Goal: Task Accomplishment & Management: Complete application form

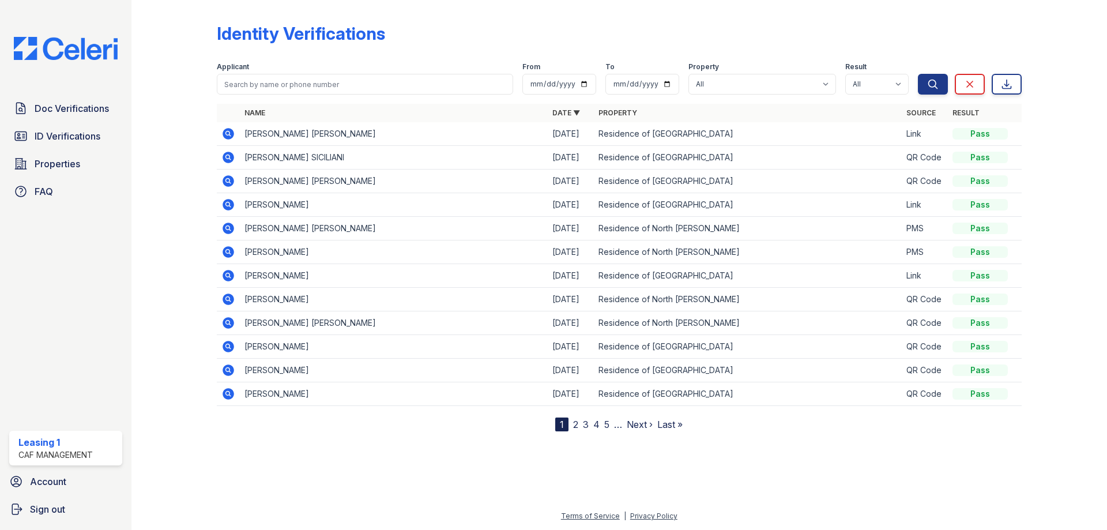
click at [233, 135] on icon at bounding box center [229, 134] width 12 height 12
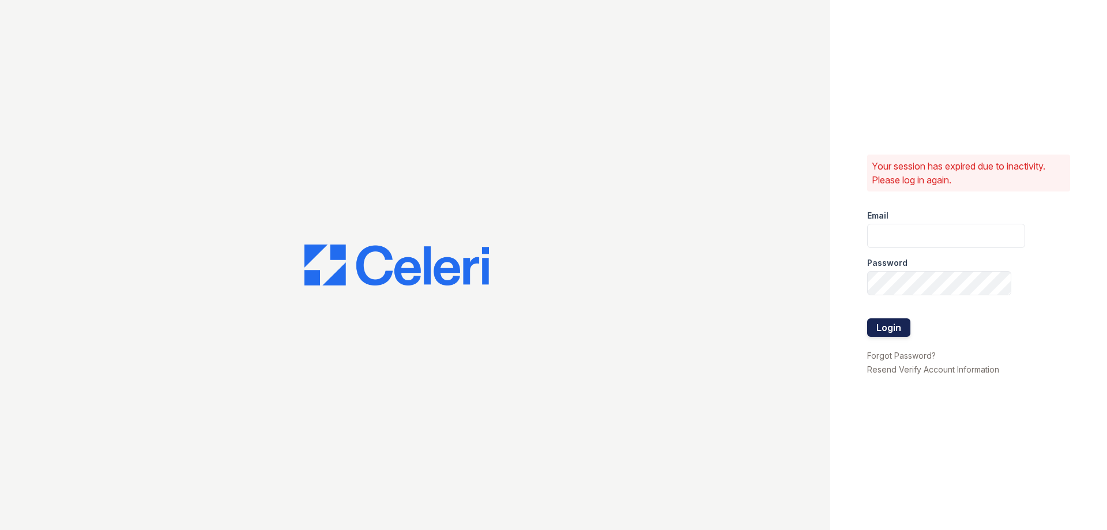
type input "residence1@cafmanagement.com"
click at [903, 324] on button "Login" at bounding box center [888, 327] width 43 height 18
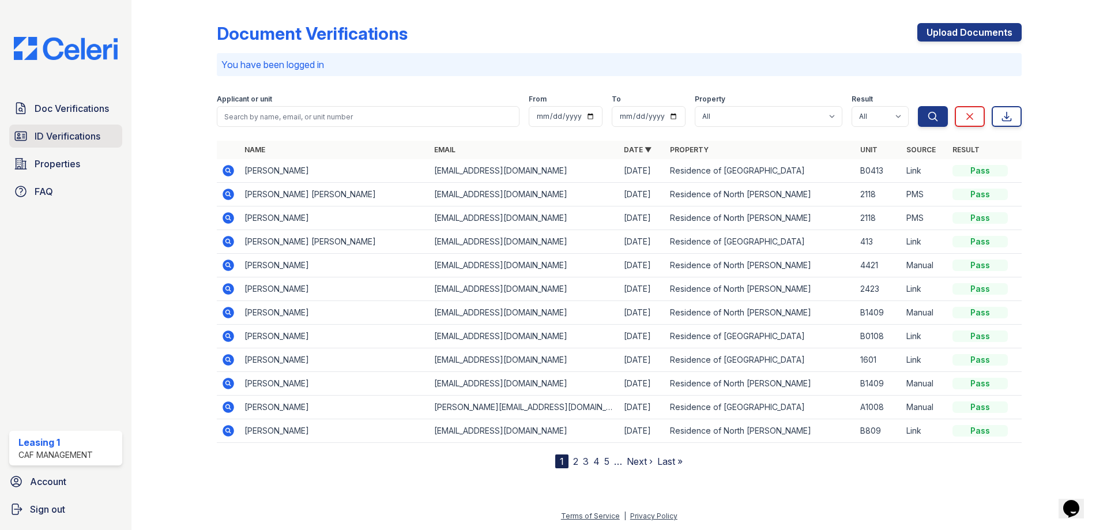
click at [84, 135] on span "ID Verifications" at bounding box center [68, 136] width 66 height 14
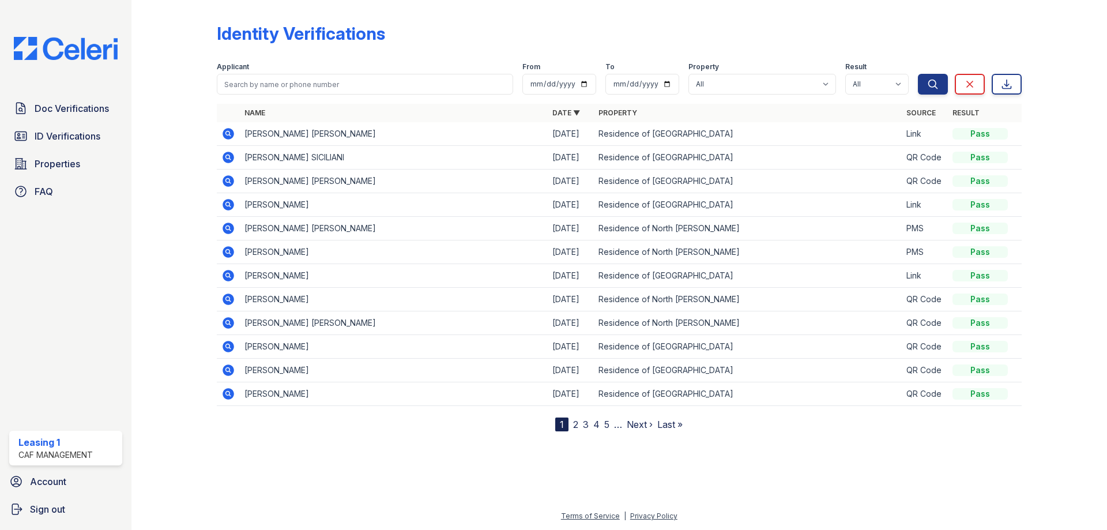
click at [228, 132] on icon at bounding box center [227, 133] width 3 height 3
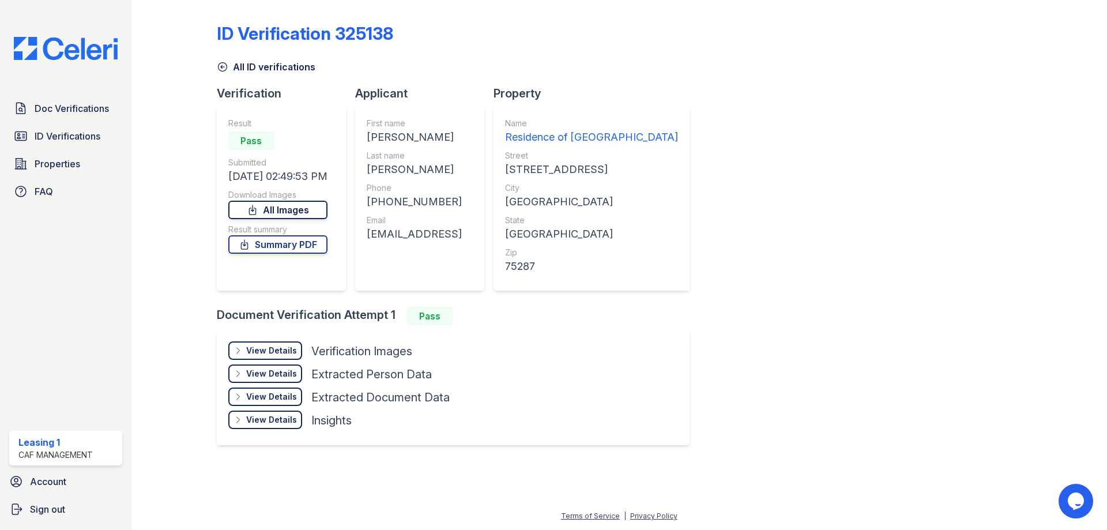
click at [275, 212] on link "All Images" at bounding box center [277, 210] width 99 height 18
click at [63, 159] on span "Properties" at bounding box center [58, 164] width 46 height 14
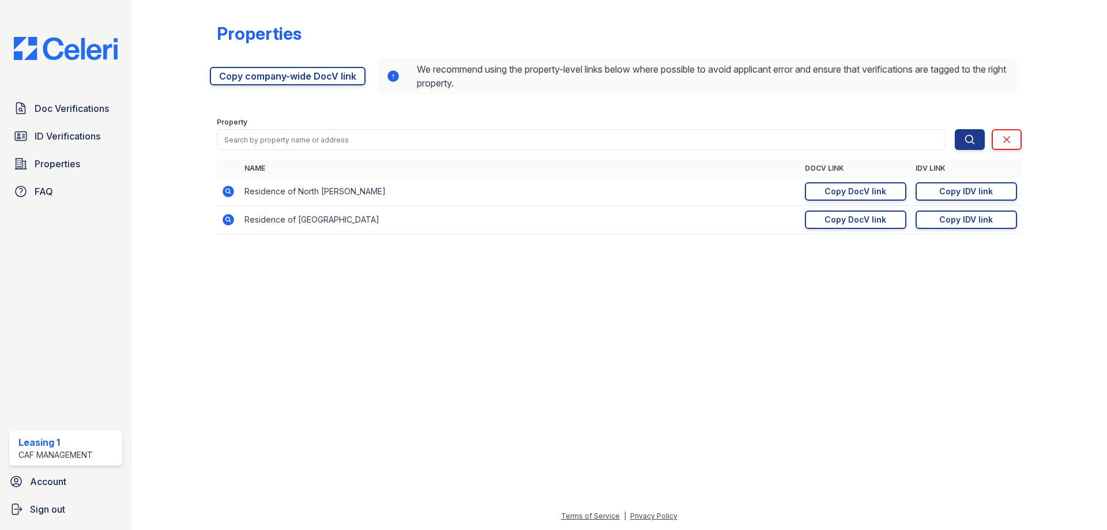
click at [224, 193] on icon at bounding box center [229, 192] width 12 height 12
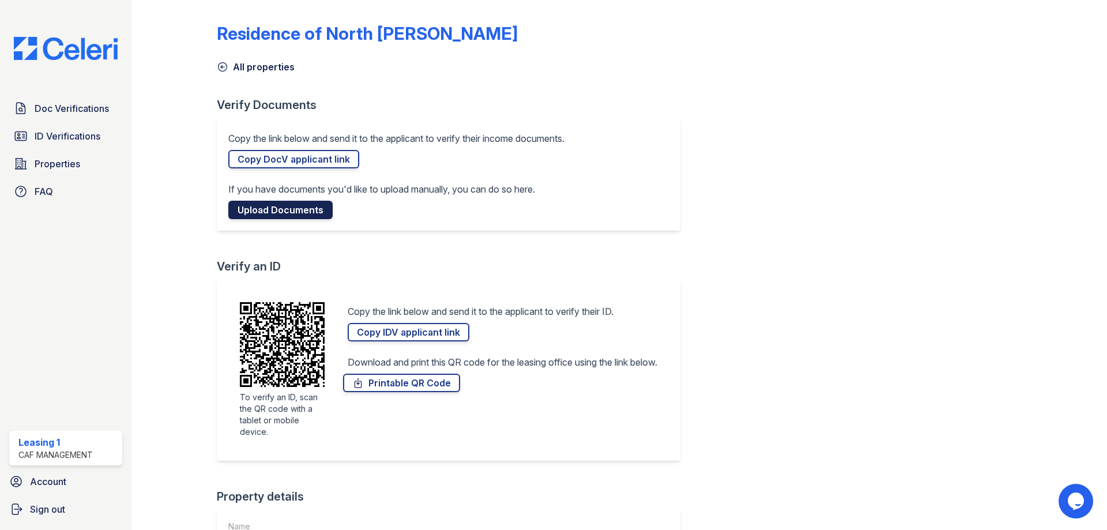
click at [291, 210] on link "Upload Documents" at bounding box center [280, 210] width 104 height 18
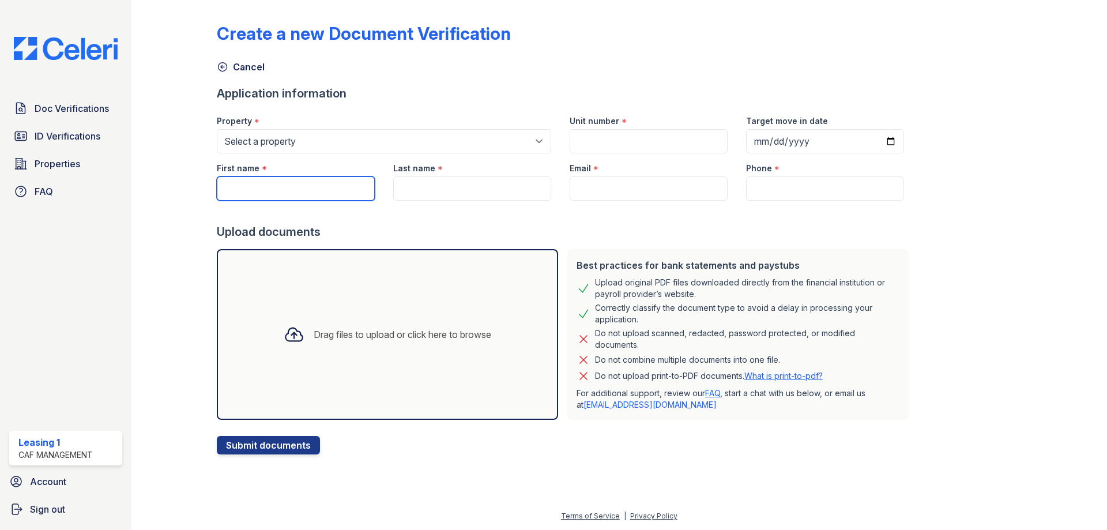
click at [281, 190] on input "First name" at bounding box center [296, 188] width 158 height 24
type input "Albert"
click at [255, 303] on div "Drag files to upload or click here to browse" at bounding box center [387, 334] width 341 height 171
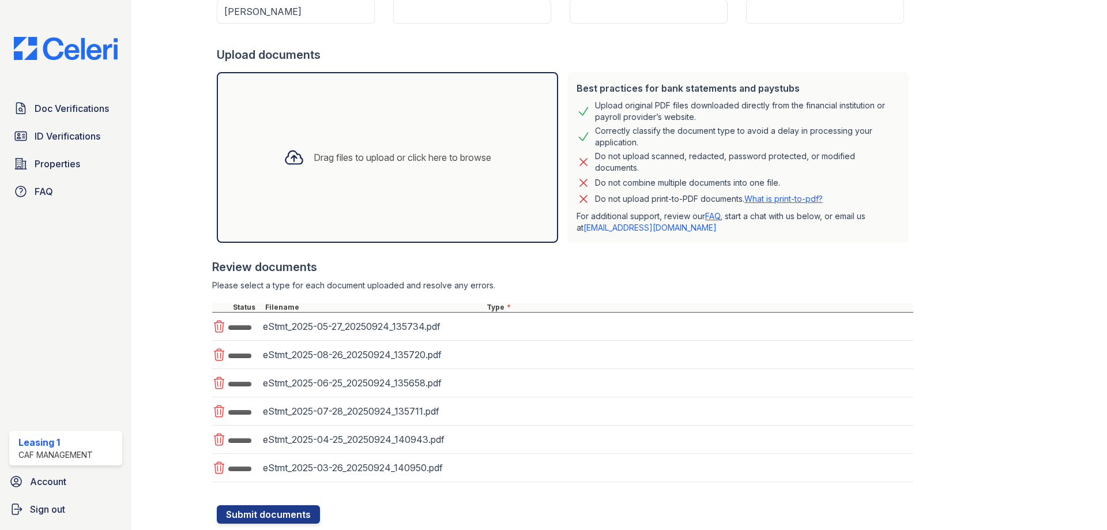
scroll to position [210, 0]
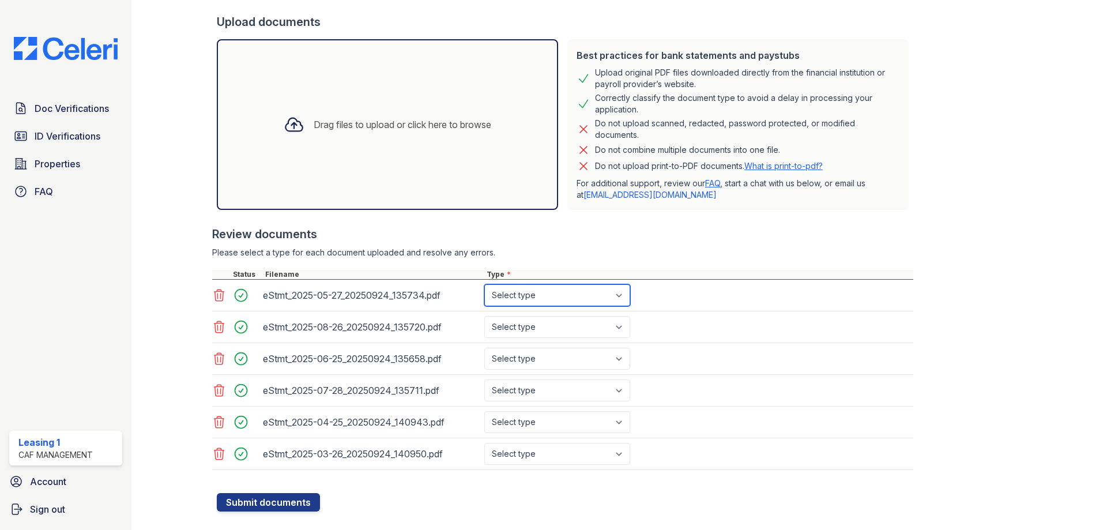
click at [526, 297] on select "Select type Paystub Bank Statement Offer Letter Tax Documents Benefit Award Let…" at bounding box center [558, 295] width 146 height 22
select select "bank_statement"
click at [485, 284] on select "Select type Paystub Bank Statement Offer Letter Tax Documents Benefit Award Let…" at bounding box center [558, 295] width 146 height 22
click at [534, 340] on div "eStmt_2025-08-26_20250924_135720.pdf Select type Paystub Bank Statement Offer L…" at bounding box center [562, 327] width 701 height 32
click at [534, 335] on select "Select type Paystub Bank Statement Offer Letter Tax Documents Benefit Award Let…" at bounding box center [558, 327] width 146 height 22
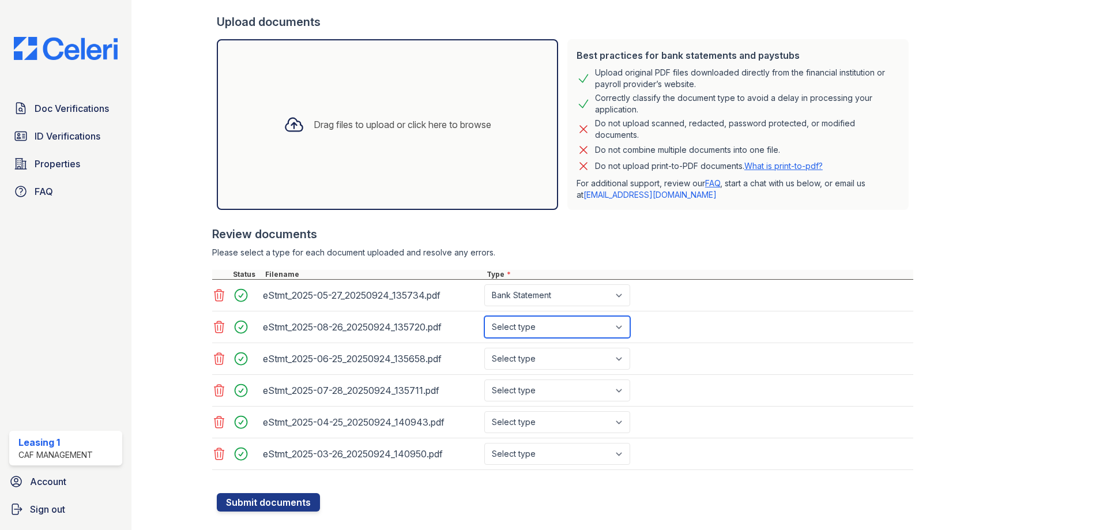
select select "bank_statement"
click at [485, 316] on select "Select type Paystub Bank Statement Offer Letter Tax Documents Benefit Award Let…" at bounding box center [558, 327] width 146 height 22
click at [540, 362] on select "Select type Paystub Bank Statement Offer Letter Tax Documents Benefit Award Let…" at bounding box center [558, 359] width 146 height 22
select select "bank_statement"
click at [485, 348] on select "Select type Paystub Bank Statement Offer Letter Tax Documents Benefit Award Let…" at bounding box center [558, 359] width 146 height 22
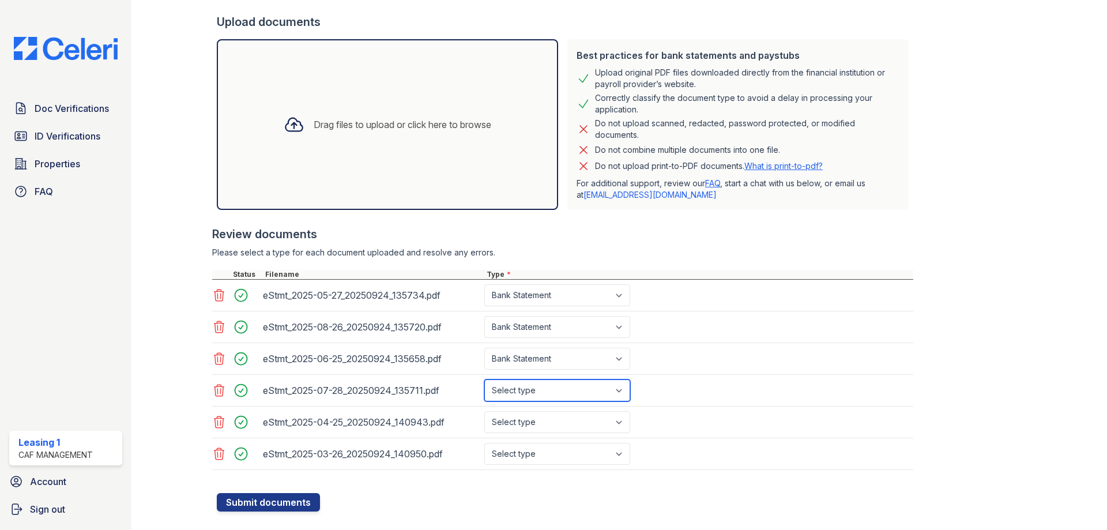
click at [543, 386] on select "Select type Paystub Bank Statement Offer Letter Tax Documents Benefit Award Let…" at bounding box center [558, 391] width 146 height 22
select select "bank_statement"
click at [485, 380] on select "Select type Paystub Bank Statement Offer Letter Tax Documents Benefit Award Let…" at bounding box center [558, 391] width 146 height 22
drag, startPoint x: 563, startPoint y: 420, endPoint x: 563, endPoint y: 428, distance: 8.1
click at [563, 420] on select "Select type Paystub Bank Statement Offer Letter Tax Documents Benefit Award Let…" at bounding box center [558, 422] width 146 height 22
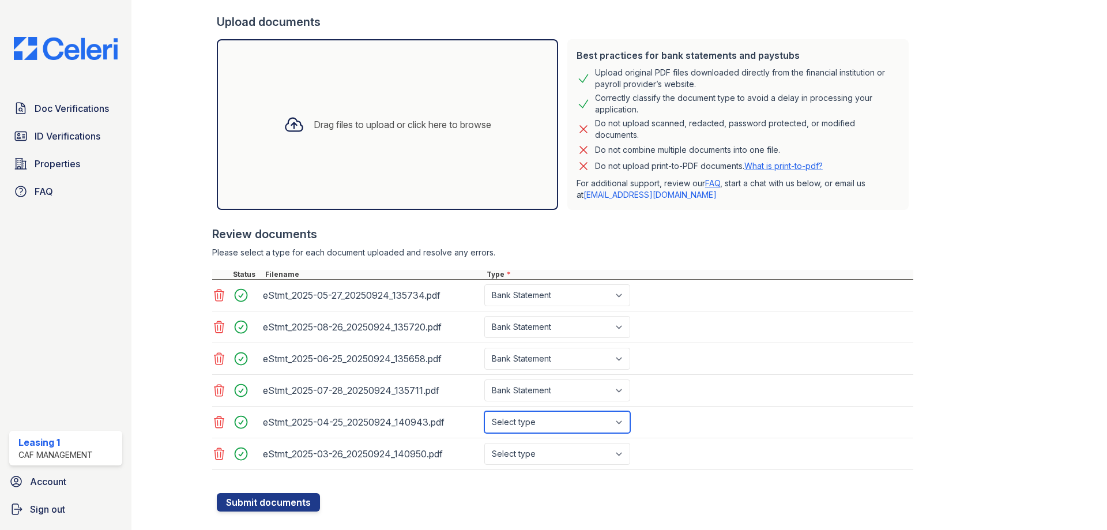
select select "bank_statement"
click at [485, 411] on select "Select type Paystub Bank Statement Offer Letter Tax Documents Benefit Award Let…" at bounding box center [558, 422] width 146 height 22
click at [555, 455] on select "Select type Paystub Bank Statement Offer Letter Tax Documents Benefit Award Let…" at bounding box center [558, 454] width 146 height 22
select select "bank_statement"
click at [485, 443] on select "Select type Paystub Bank Statement Offer Letter Tax Documents Benefit Award Let…" at bounding box center [558, 454] width 146 height 22
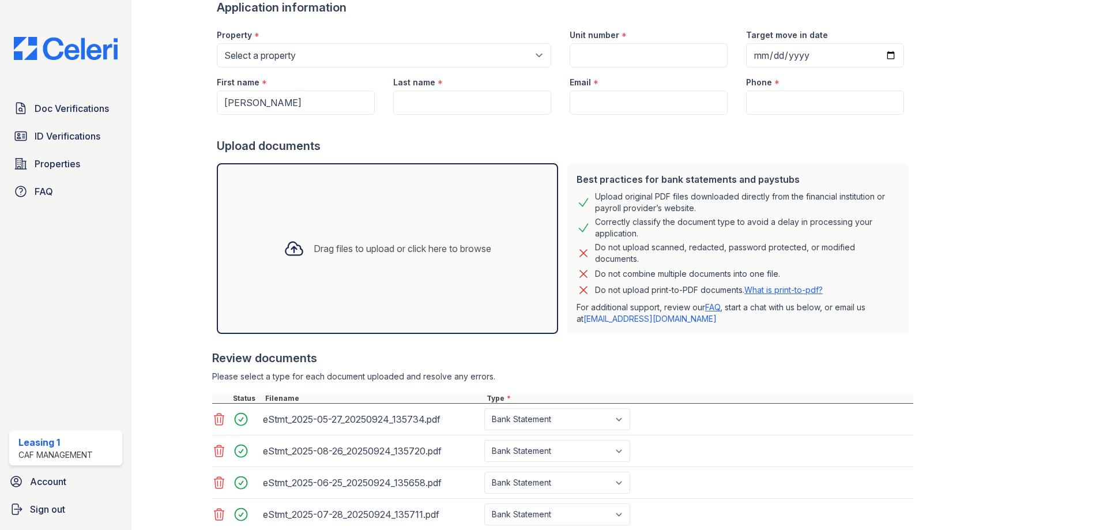
scroll to position [0, 0]
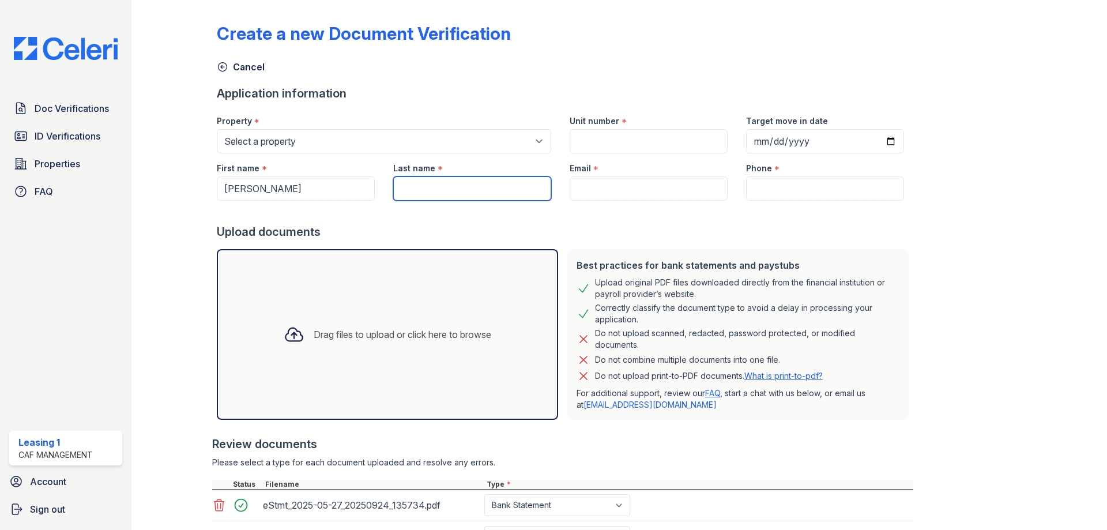
click at [410, 183] on input "Last name" at bounding box center [472, 188] width 158 height 24
type input "[PERSON_NAME]"
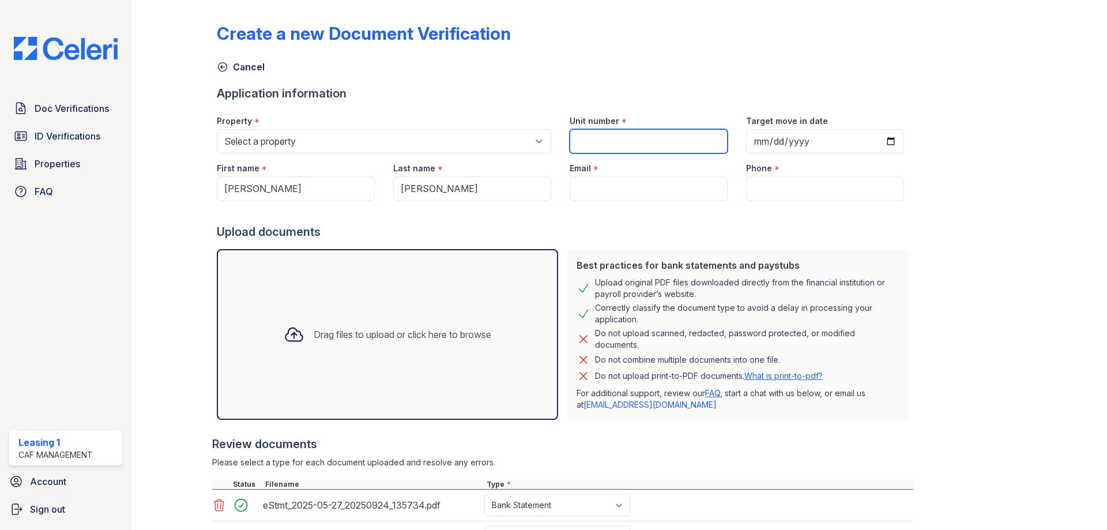
click at [649, 140] on input "Unit number" at bounding box center [649, 141] width 158 height 24
type input "A0419"
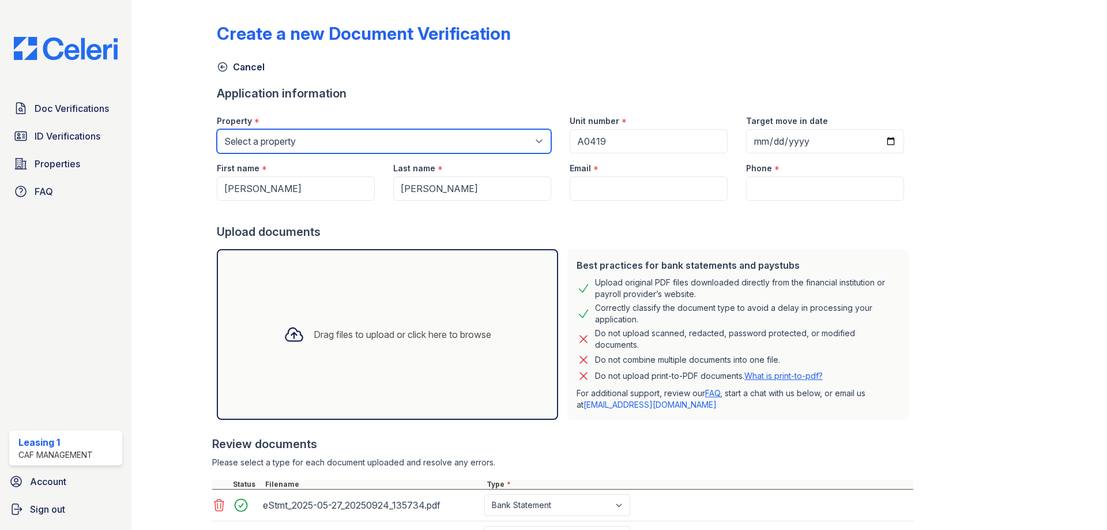
click at [521, 146] on select "Select a property Residence of North Dallas Residence of North Dallas II" at bounding box center [384, 141] width 335 height 24
select select "4593"
click at [217, 129] on select "Select a property Residence of North Dallas Residence of North Dallas II" at bounding box center [384, 141] width 335 height 24
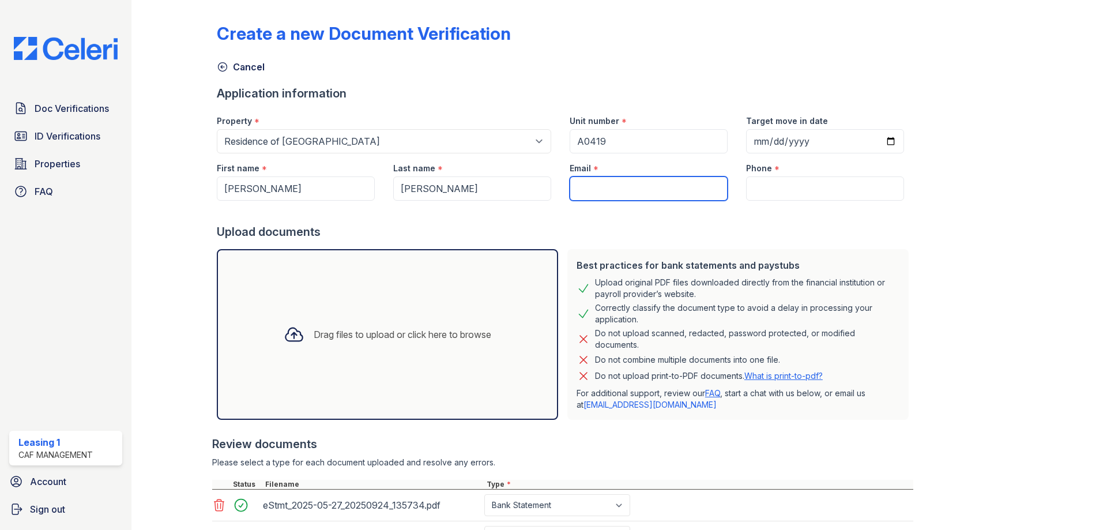
click at [617, 196] on input "Email" at bounding box center [649, 188] width 158 height 24
paste input "[EMAIL_ADDRESS][DOMAIN_NAME]"
type input "[EMAIL_ADDRESS][DOMAIN_NAME]"
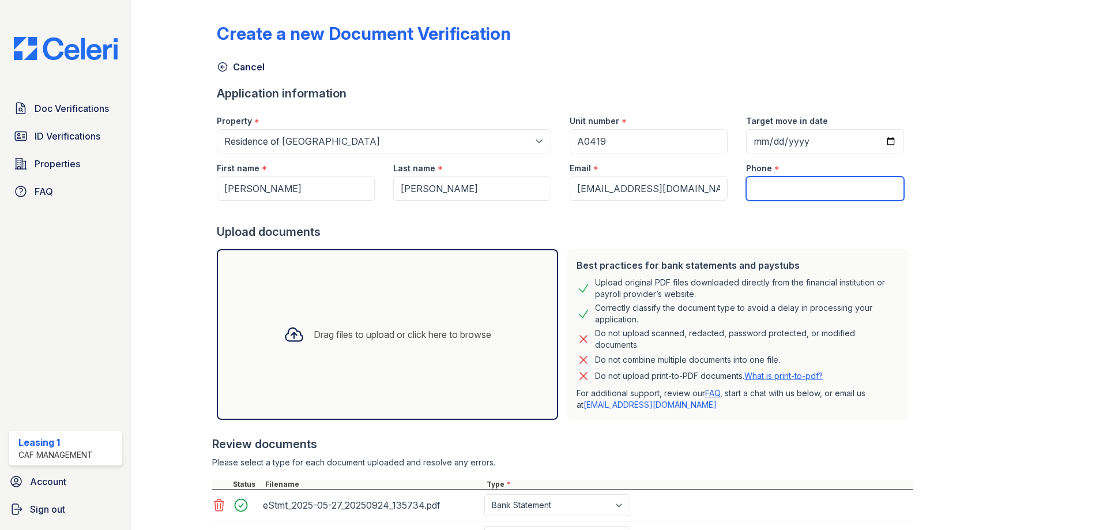
click at [749, 193] on input "Phone" at bounding box center [825, 188] width 158 height 24
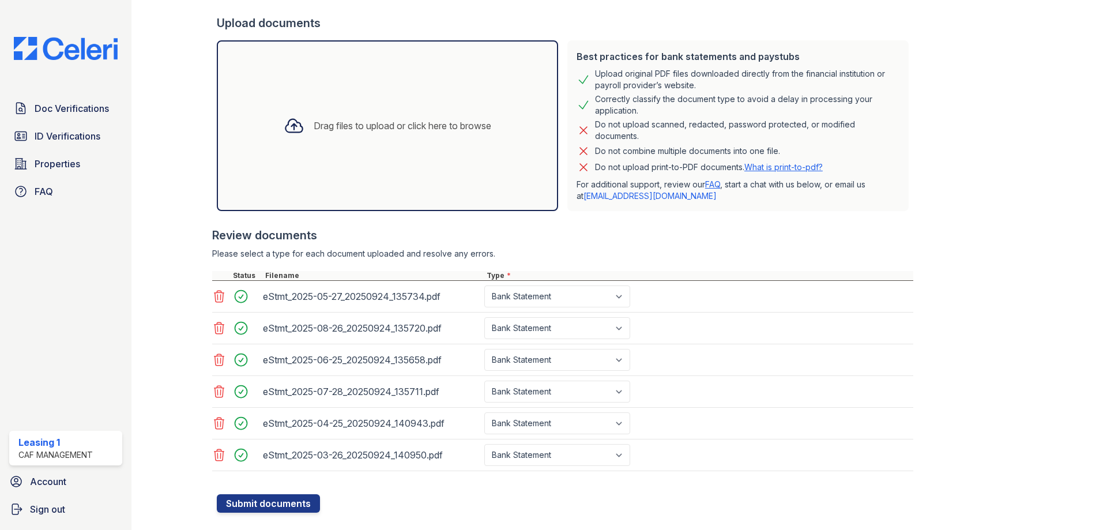
scroll to position [231, 0]
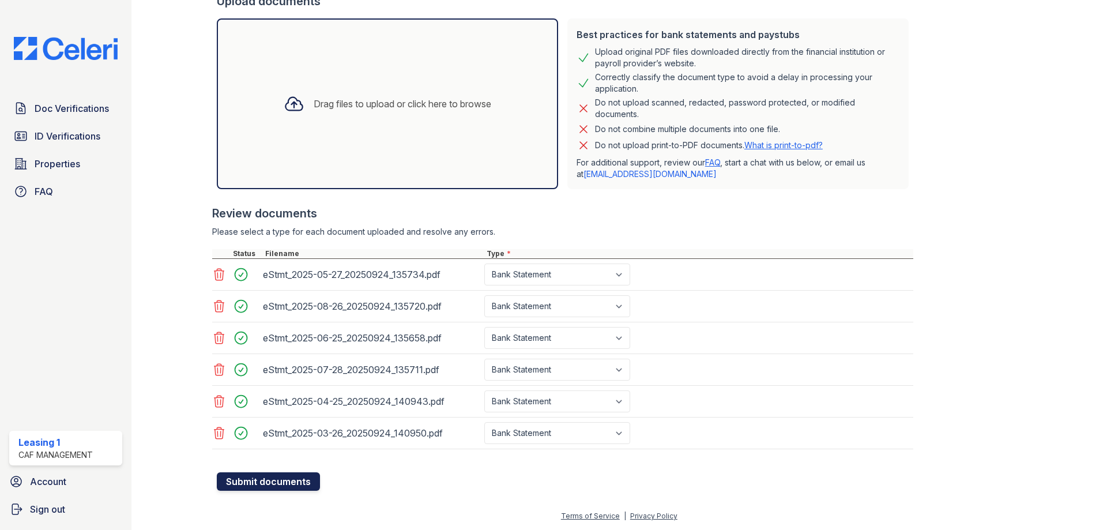
type input "2144177557"
click at [265, 482] on button "Submit documents" at bounding box center [268, 481] width 103 height 18
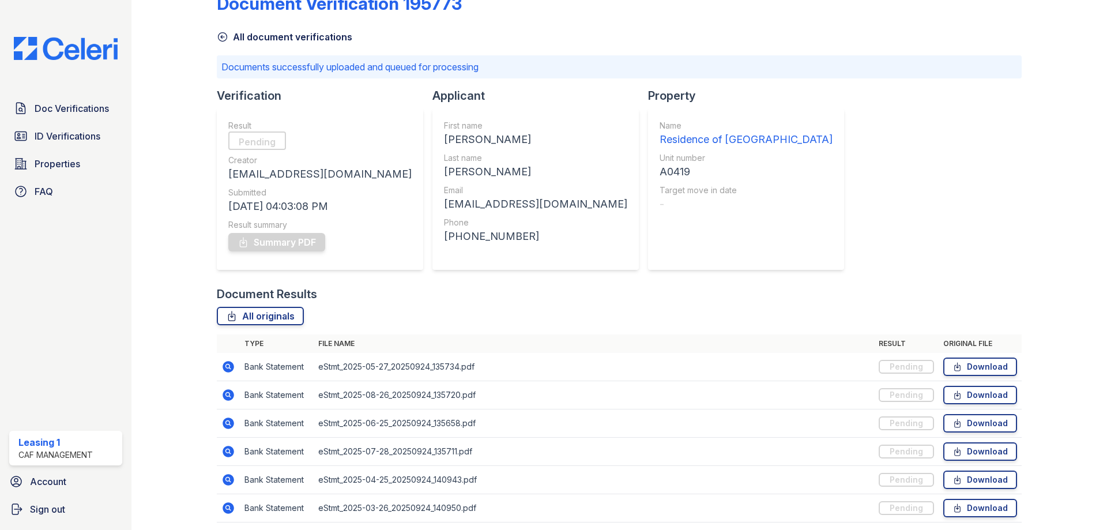
scroll to position [73, 0]
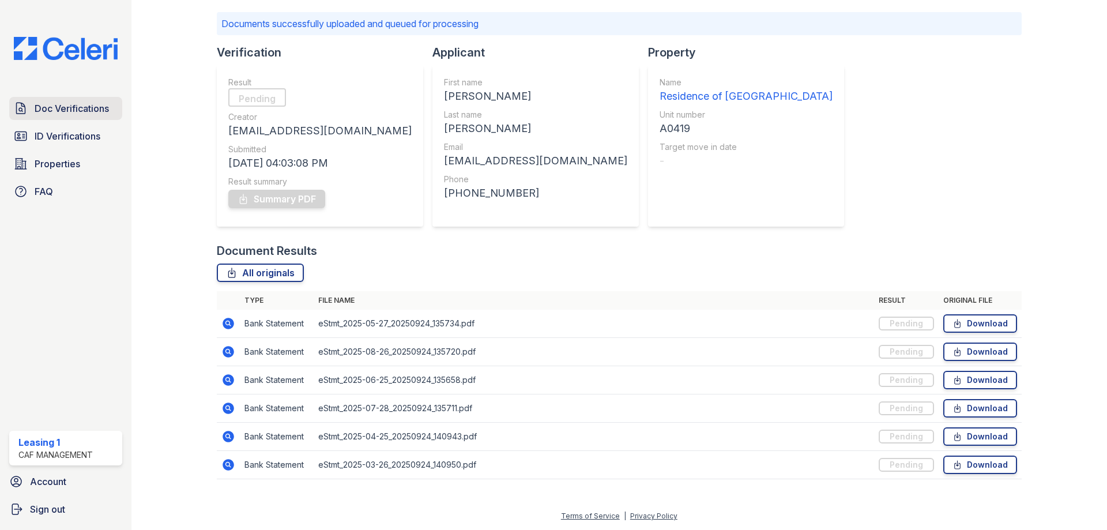
click at [76, 102] on span "Doc Verifications" at bounding box center [72, 109] width 74 height 14
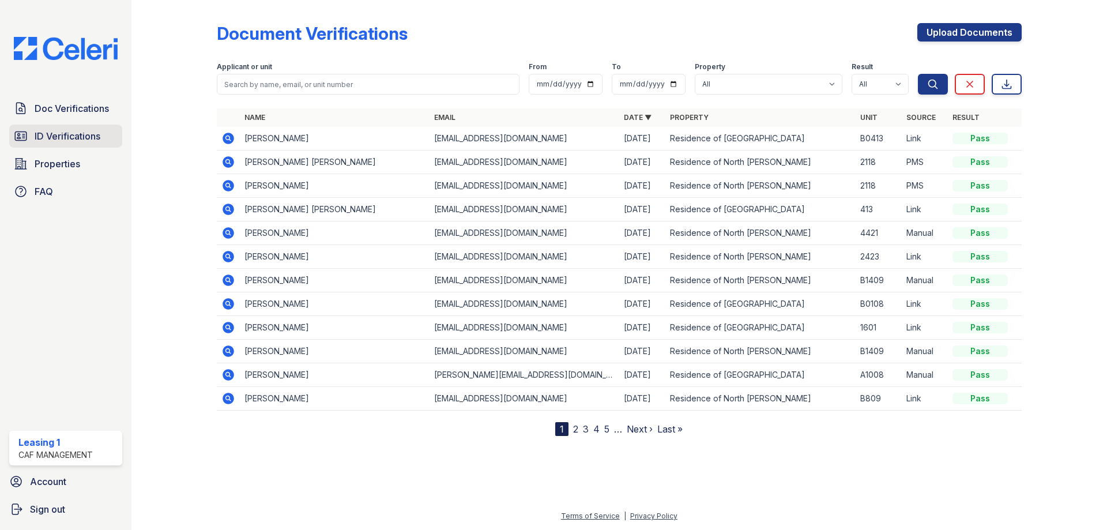
click at [78, 136] on span "ID Verifications" at bounding box center [68, 136] width 66 height 14
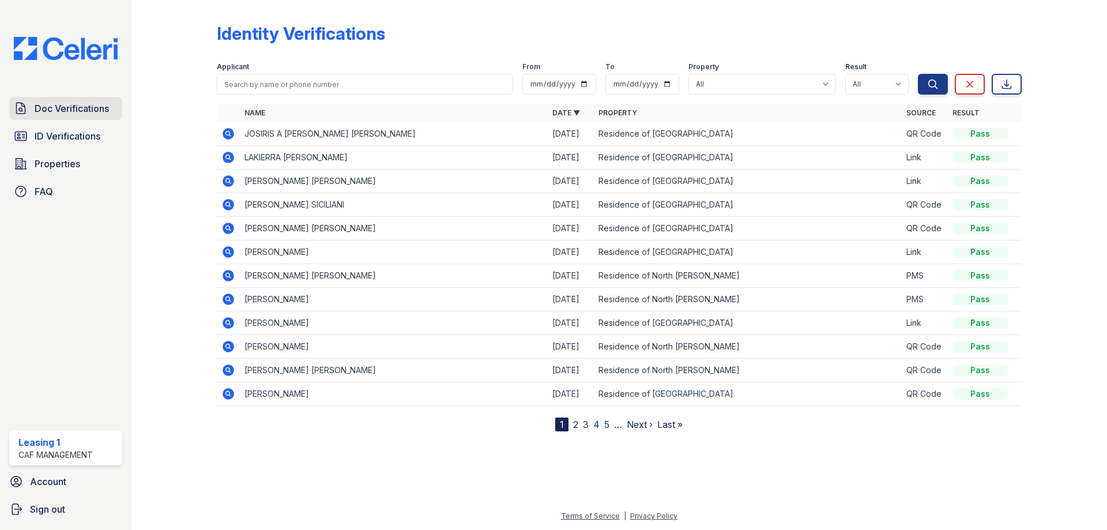
click at [69, 104] on span "Doc Verifications" at bounding box center [72, 109] width 74 height 14
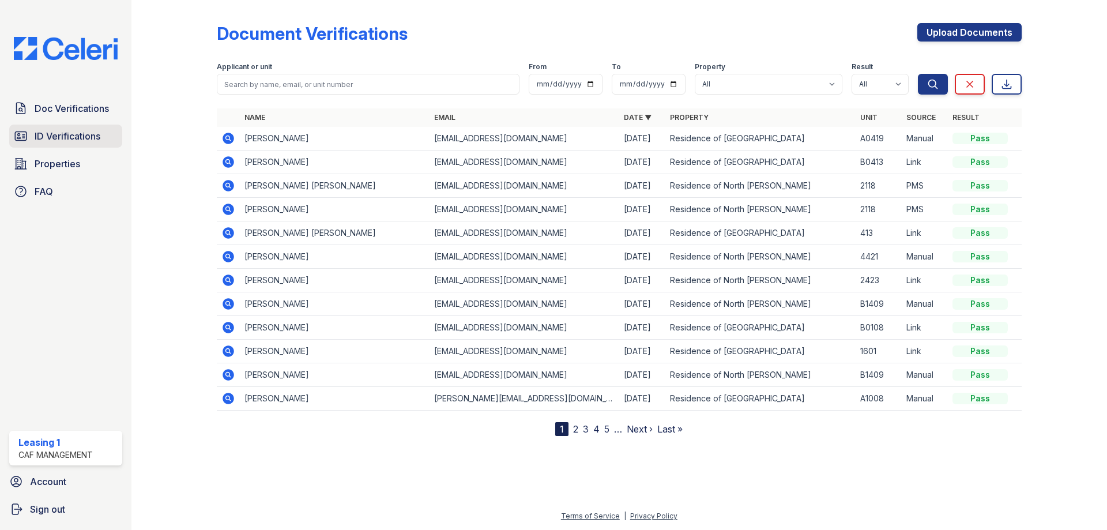
click at [89, 142] on span "ID Verifications" at bounding box center [68, 136] width 66 height 14
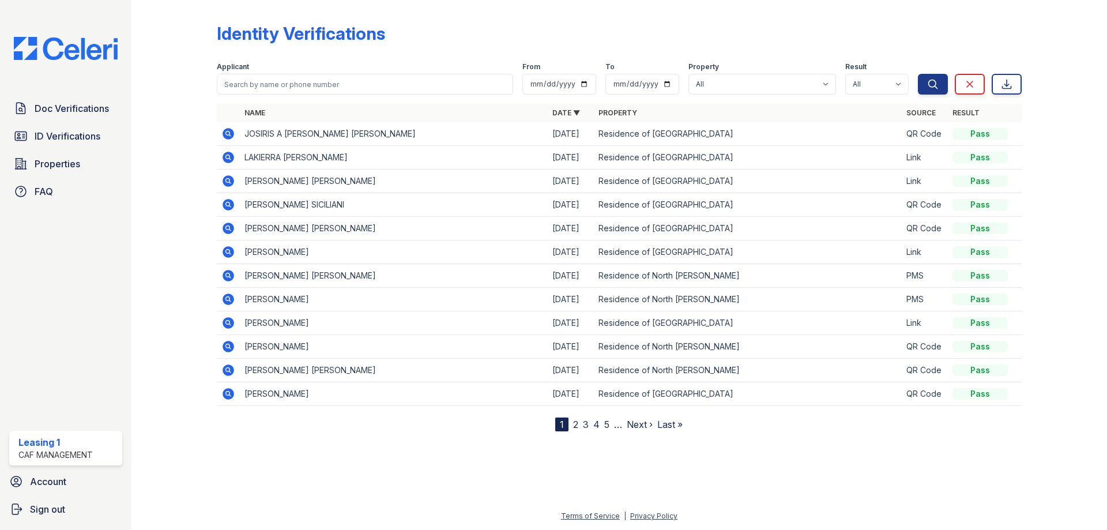
click at [228, 184] on icon at bounding box center [229, 181] width 12 height 12
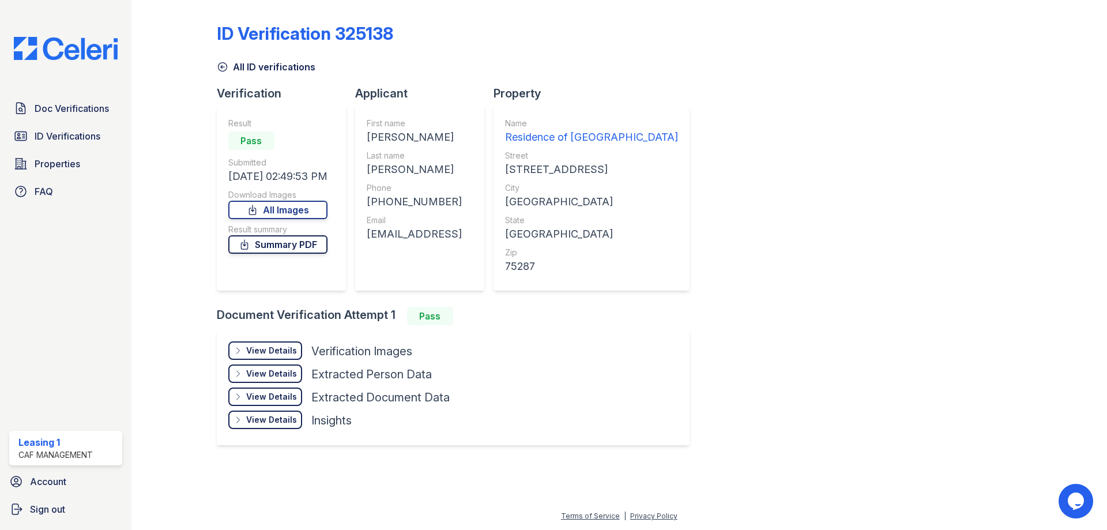
click at [302, 245] on link "Summary PDF" at bounding box center [277, 244] width 99 height 18
click at [320, 205] on link "All Images" at bounding box center [277, 210] width 99 height 18
click at [73, 111] on span "Doc Verifications" at bounding box center [72, 109] width 74 height 14
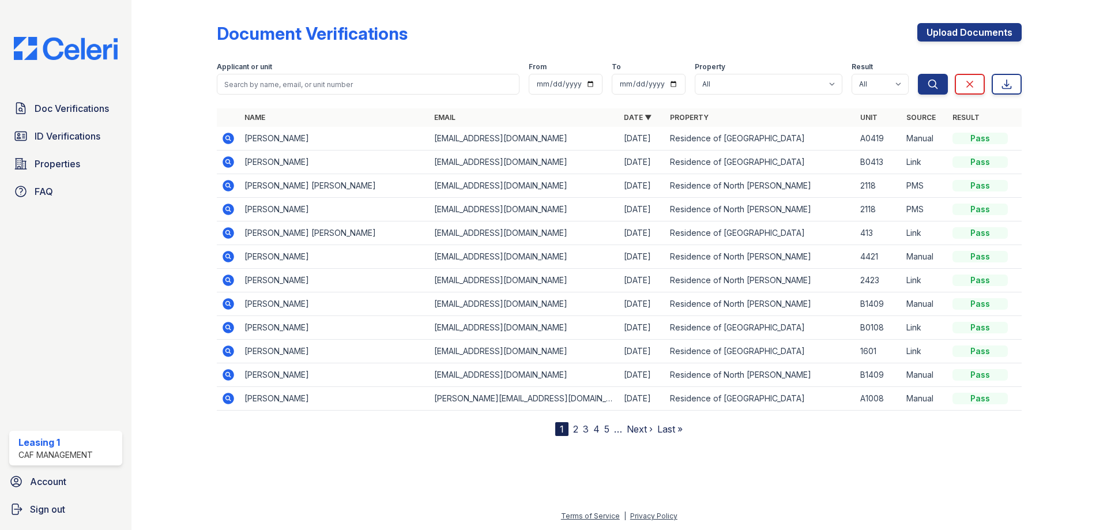
click at [228, 137] on icon at bounding box center [227, 137] width 3 height 3
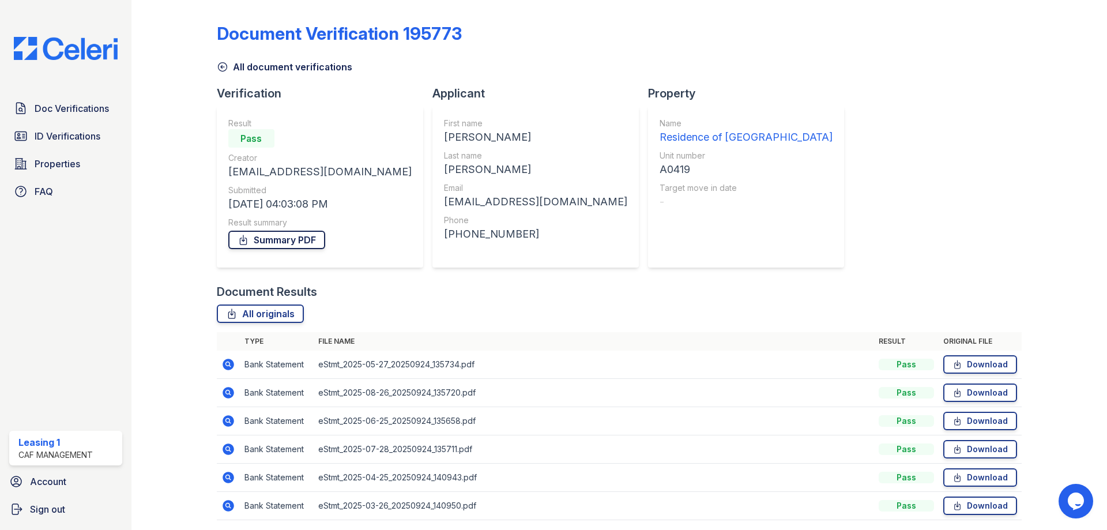
click at [291, 241] on link "Summary PDF" at bounding box center [276, 240] width 97 height 18
